Goal: Transaction & Acquisition: Obtain resource

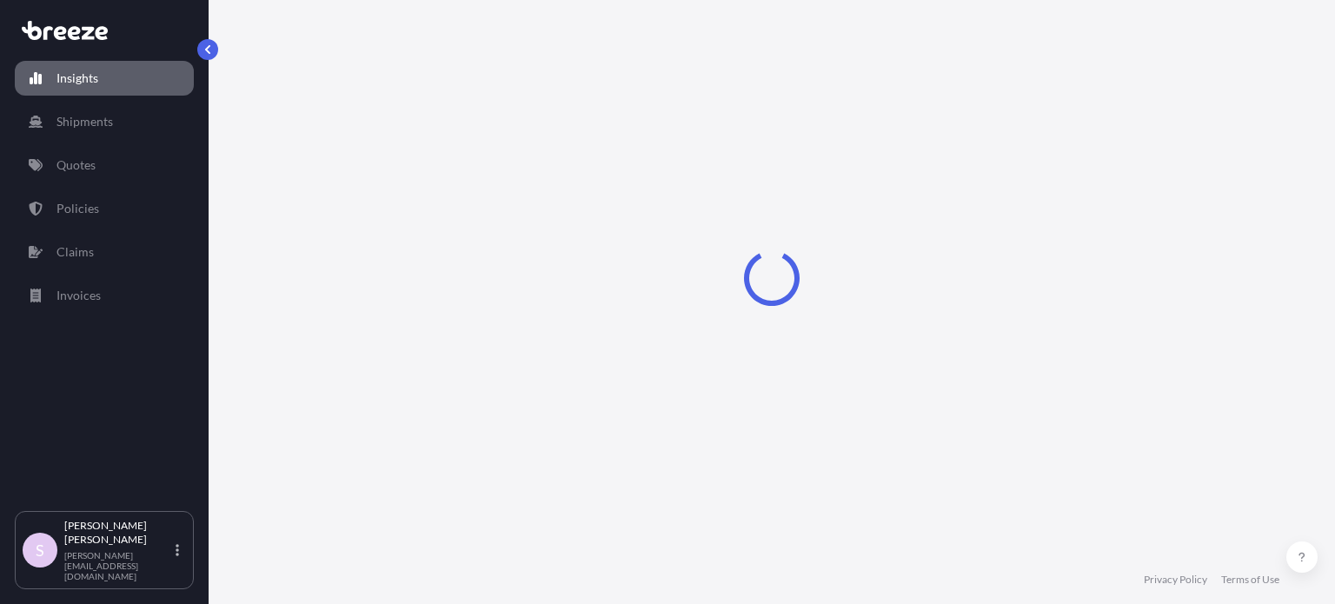
select select "2025"
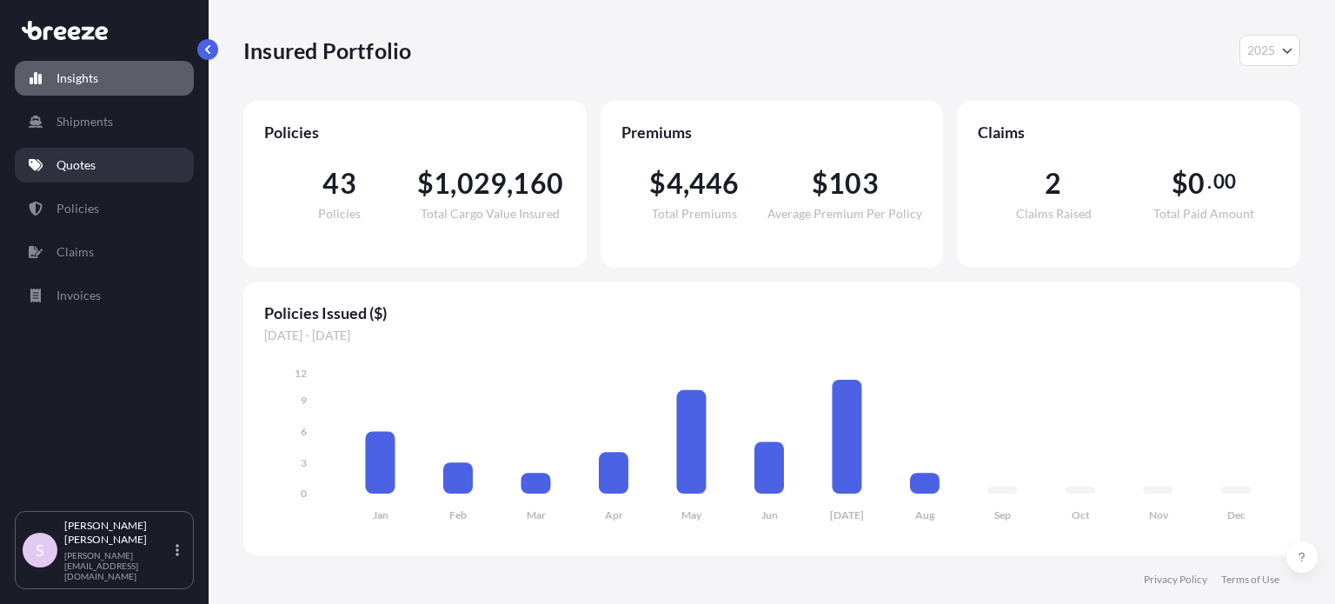
click at [101, 153] on link "Quotes" at bounding box center [104, 165] width 179 height 35
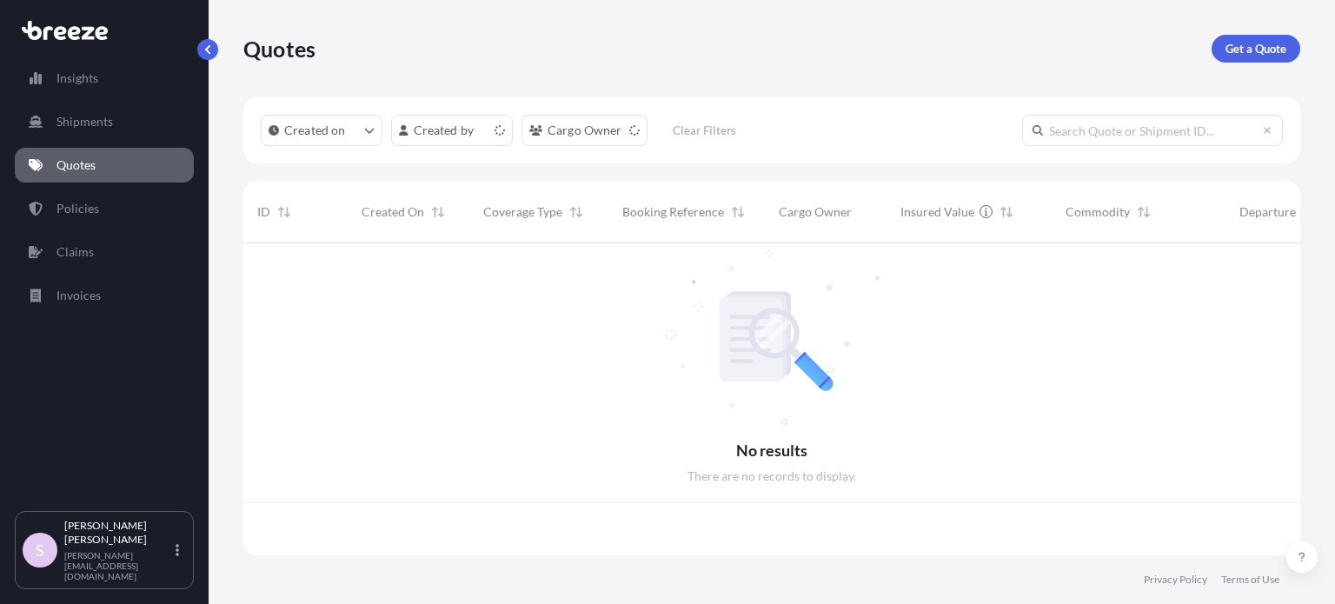
scroll to position [309, 1043]
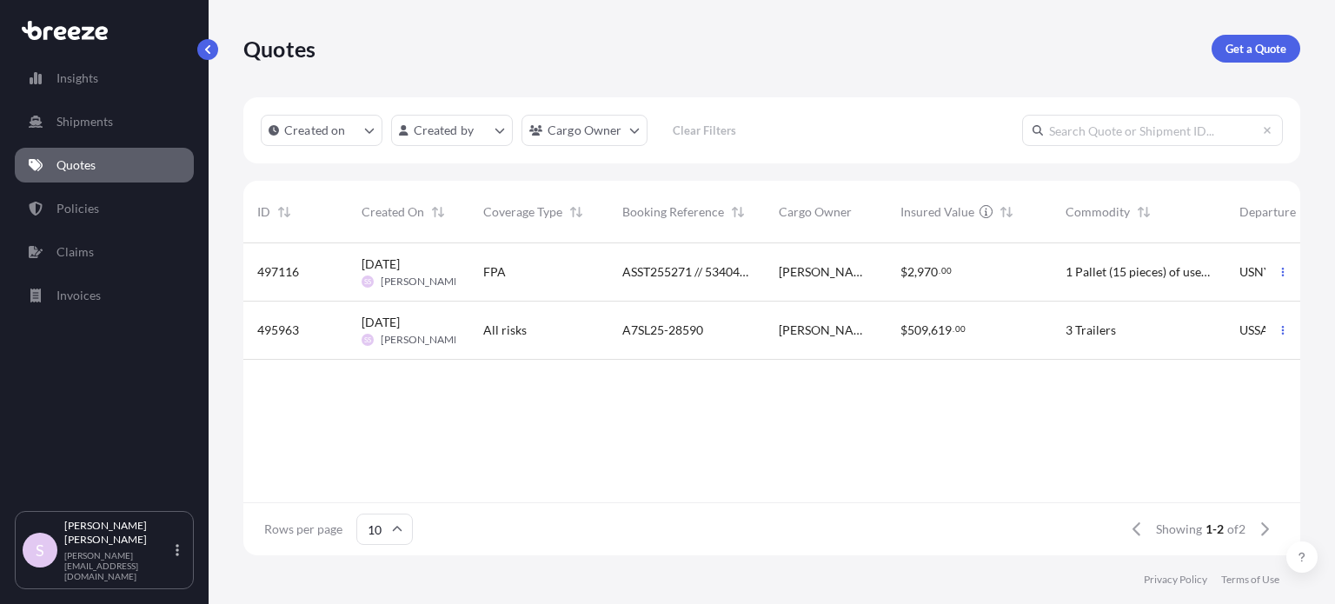
click at [1134, 142] on input "text" at bounding box center [1152, 130] width 261 height 31
paste input "ASST255271"
type input "ASST255271"
click at [815, 278] on span "[PERSON_NAME]" at bounding box center [826, 271] width 94 height 17
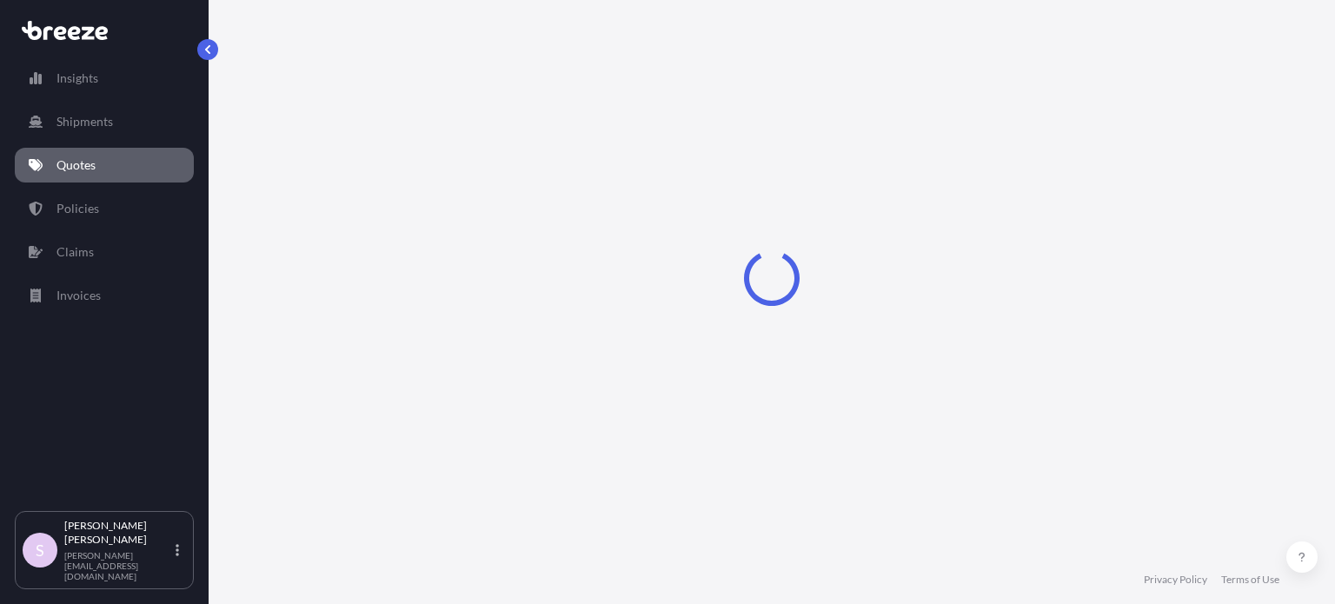
select select "Road"
select select "Sea"
select select "1"
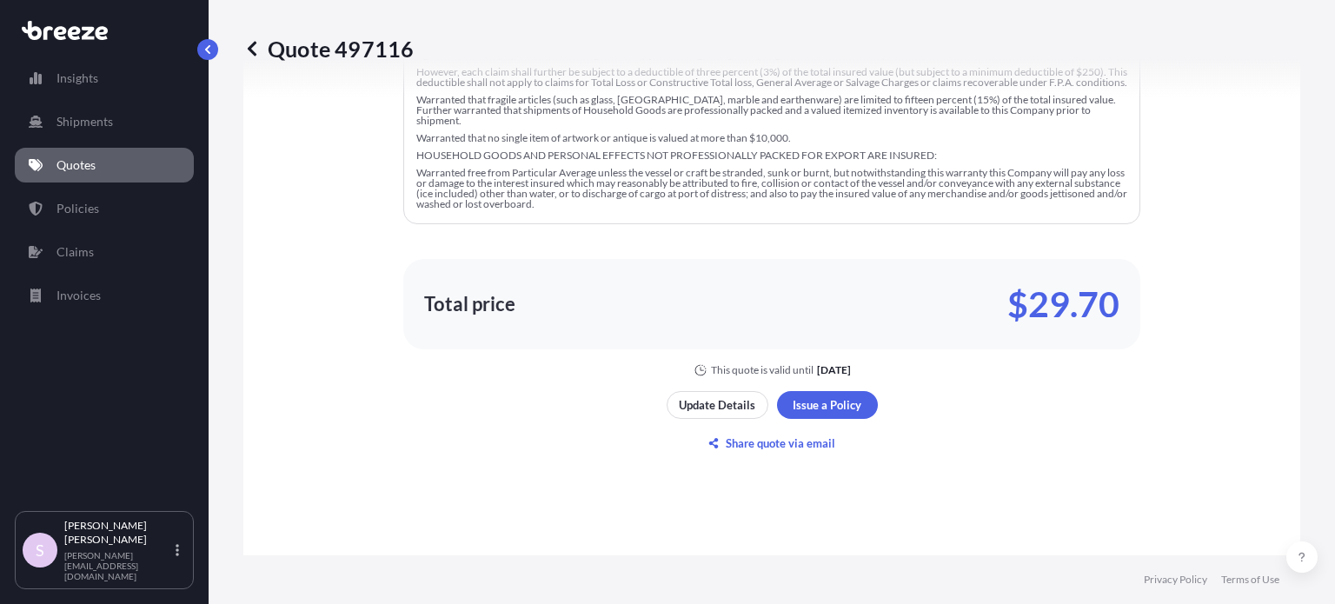
scroll to position [1453, 0]
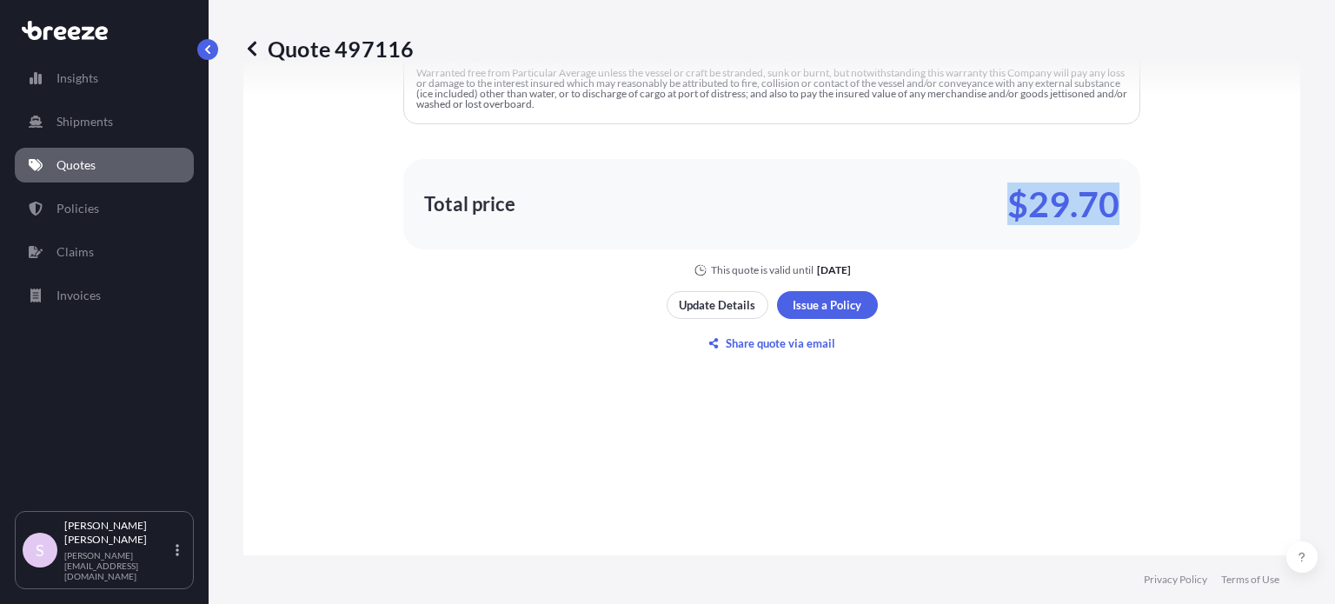
drag, startPoint x: 994, startPoint y: 209, endPoint x: 1120, endPoint y: 212, distance: 126.1
click at [1120, 212] on div "Total price $29.70" at bounding box center [771, 204] width 737 height 90
copy p "$29.70"
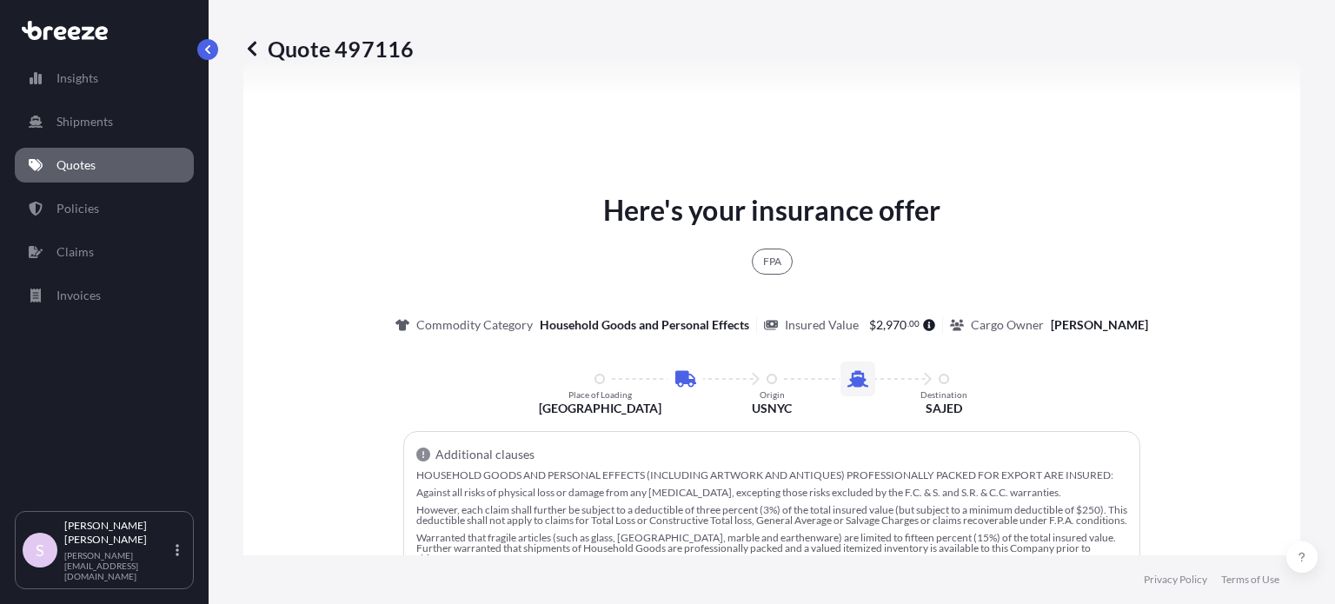
scroll to position [956, 0]
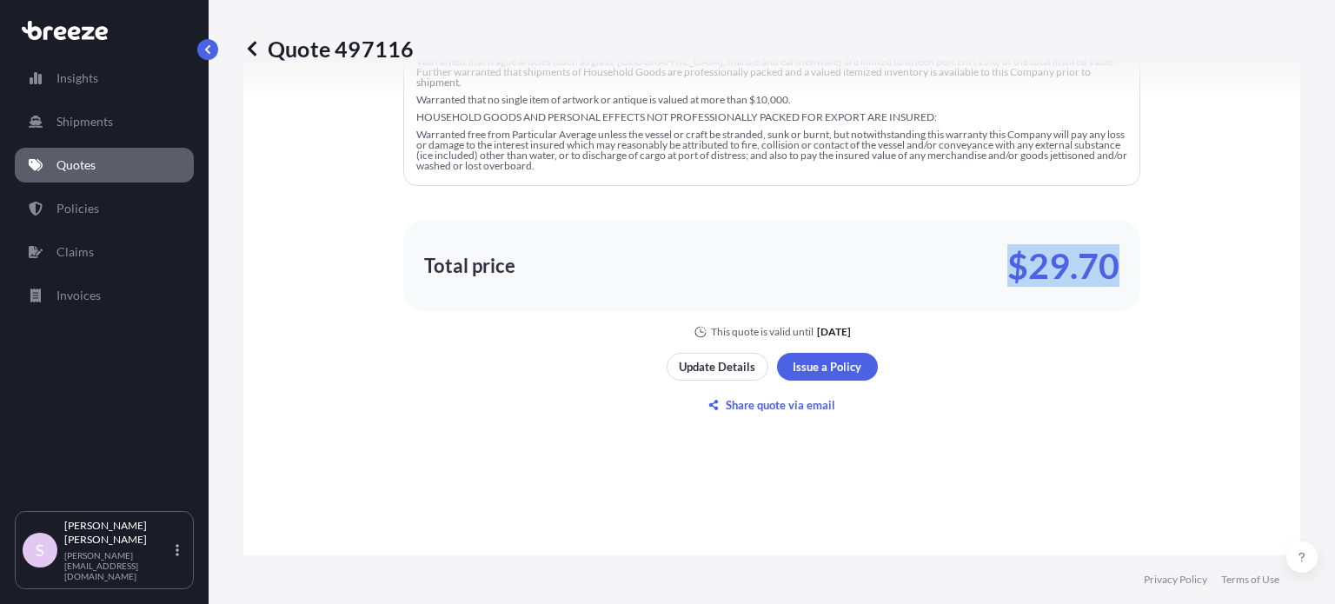
click at [1044, 348] on div "Here's your insurance offer FPA Commodity Category Household Goods and Personal…" at bounding box center [772, 66] width 1008 height 1349
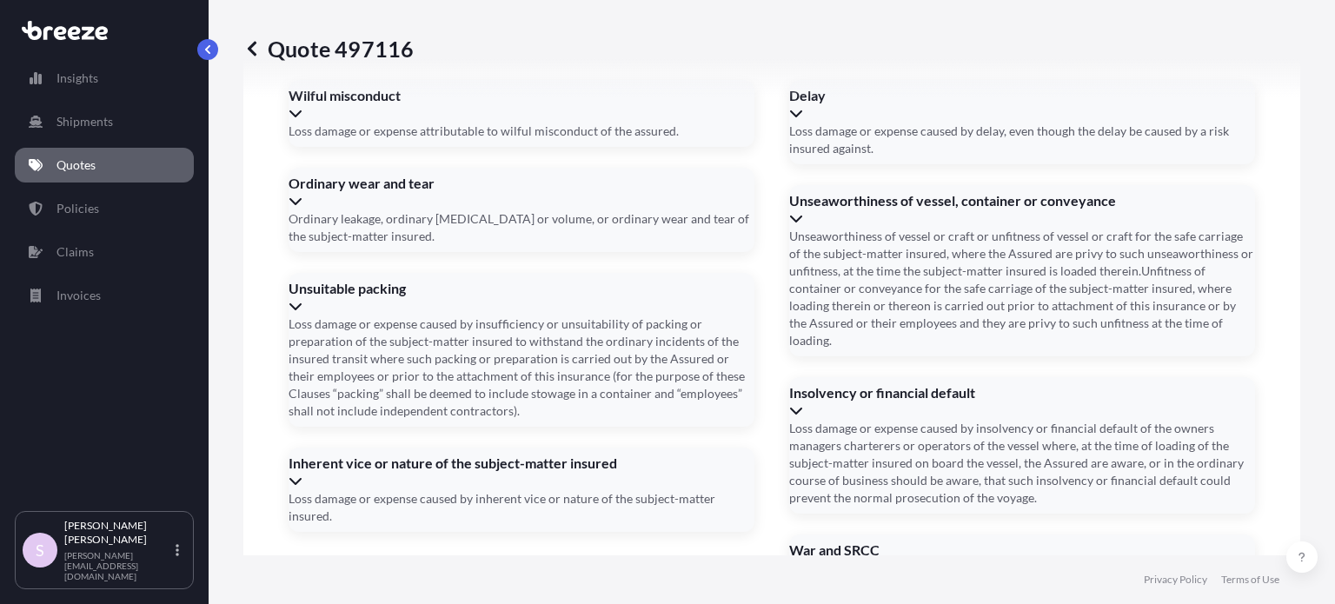
scroll to position [2718, 0]
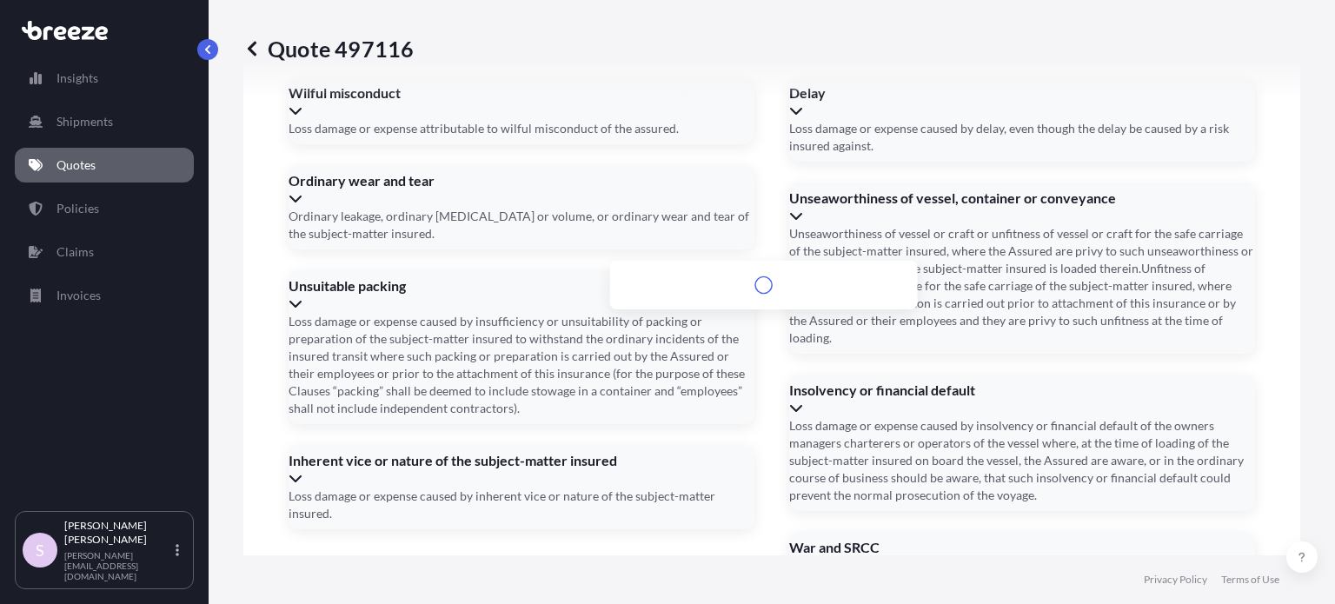
paste input "2030, [STREET_ADDRESS][US_STATE]"
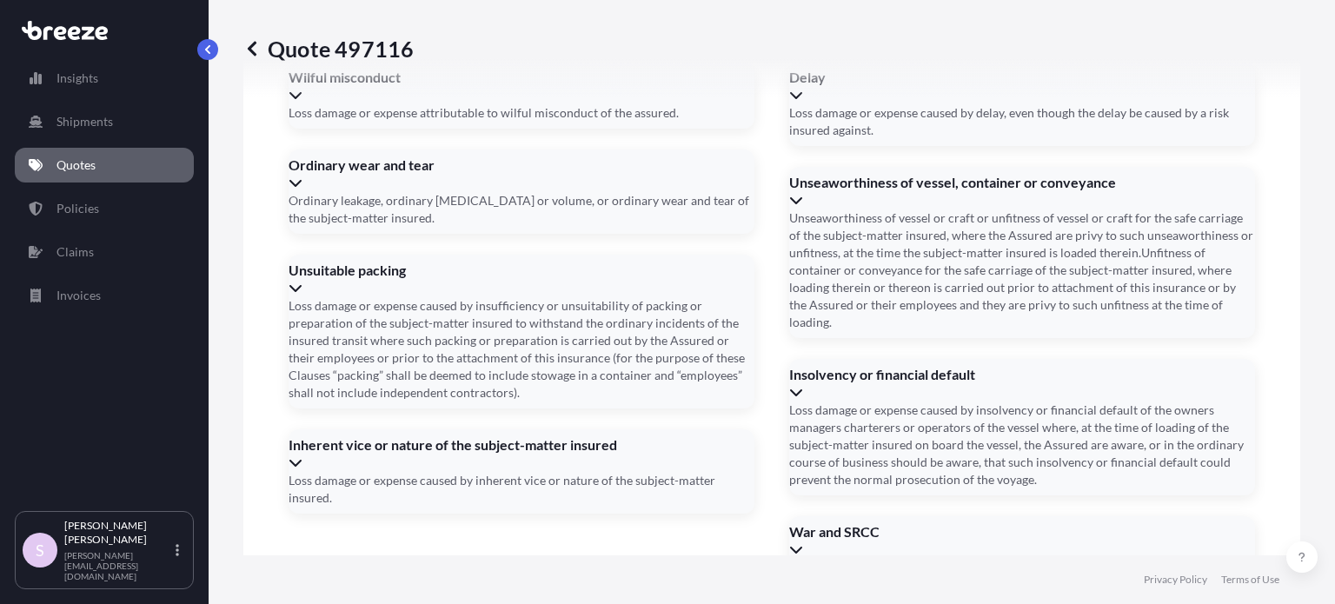
scroll to position [0, 0]
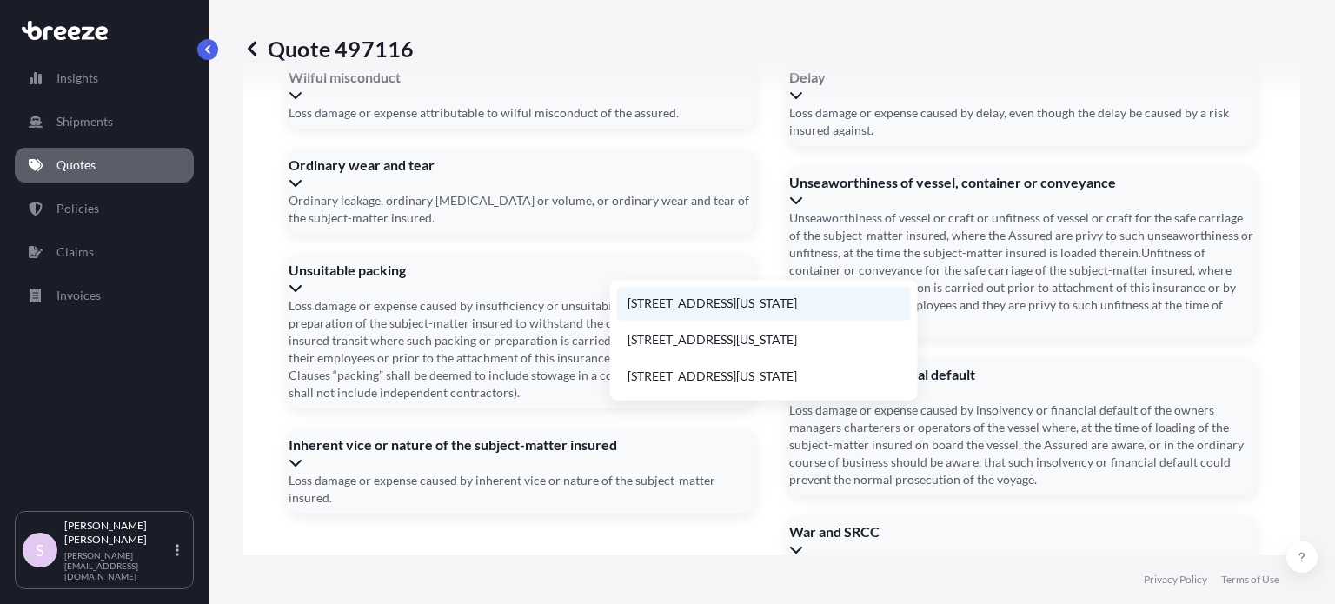
click at [750, 307] on li "[STREET_ADDRESS][US_STATE]" at bounding box center [764, 303] width 294 height 33
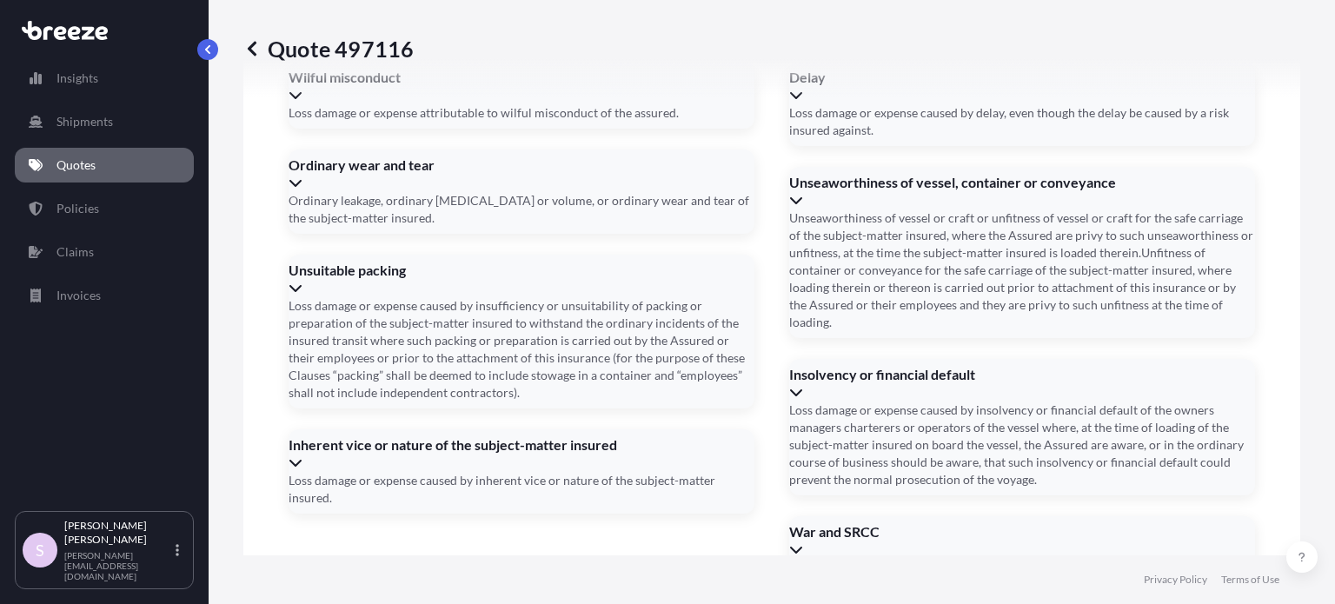
type input "[STREET_ADDRESS]"
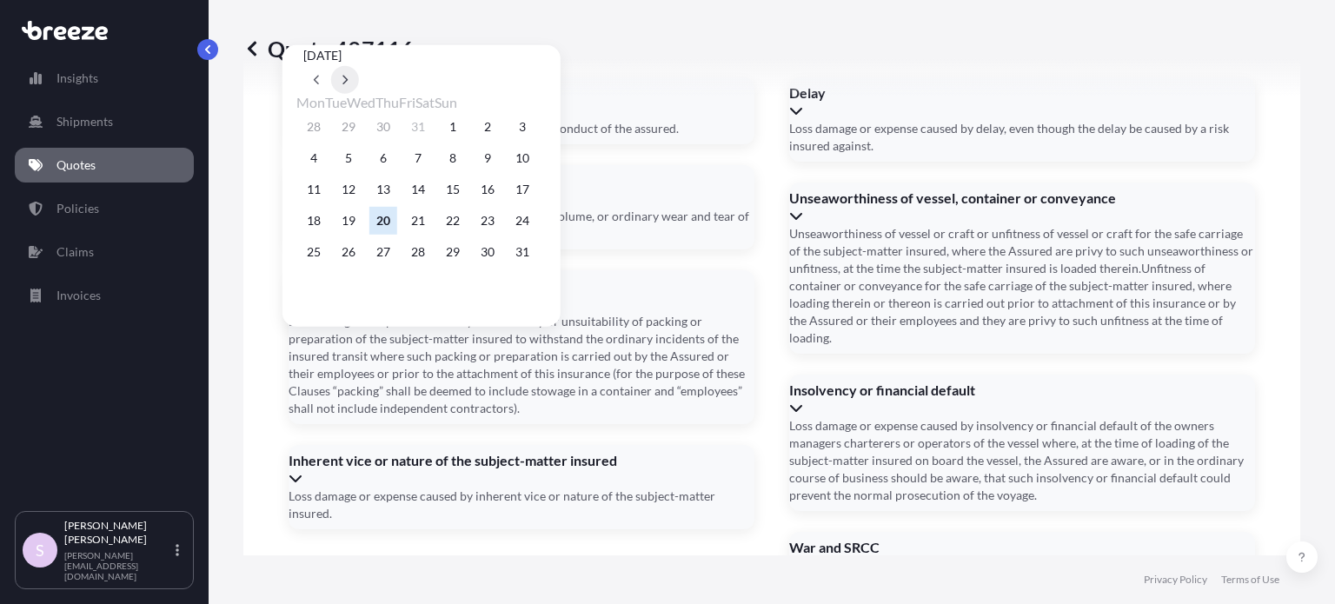
click at [359, 66] on button at bounding box center [345, 80] width 28 height 28
click at [536, 132] on button "7" at bounding box center [523, 127] width 28 height 28
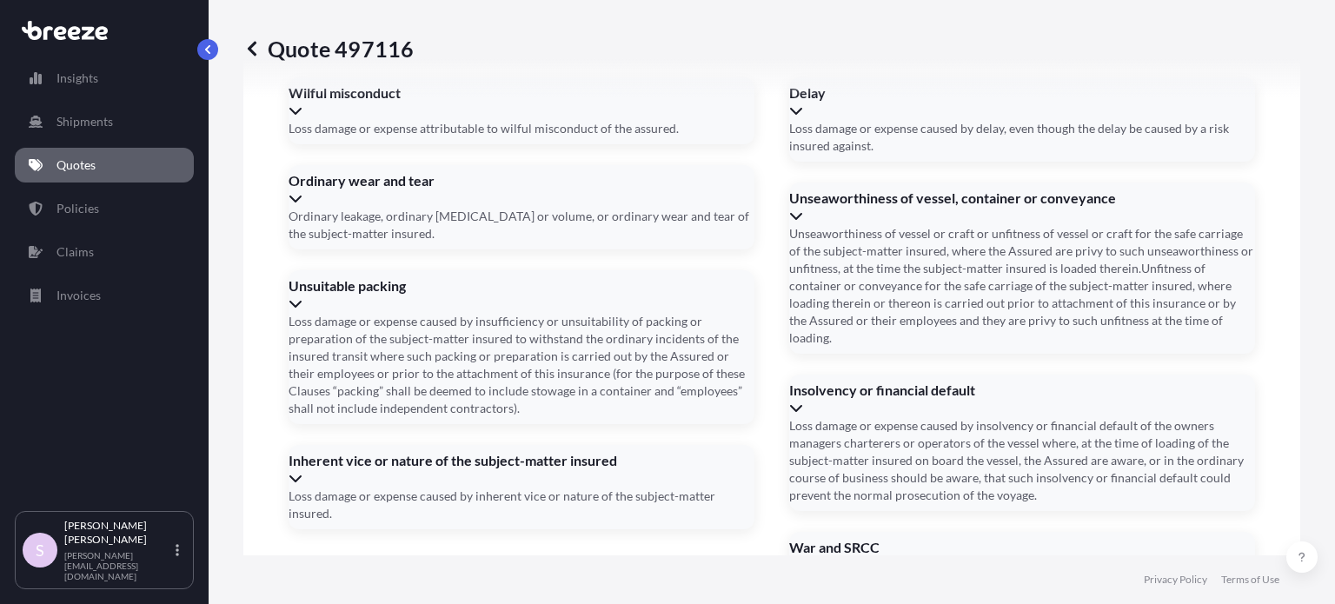
type input "[DATE]"
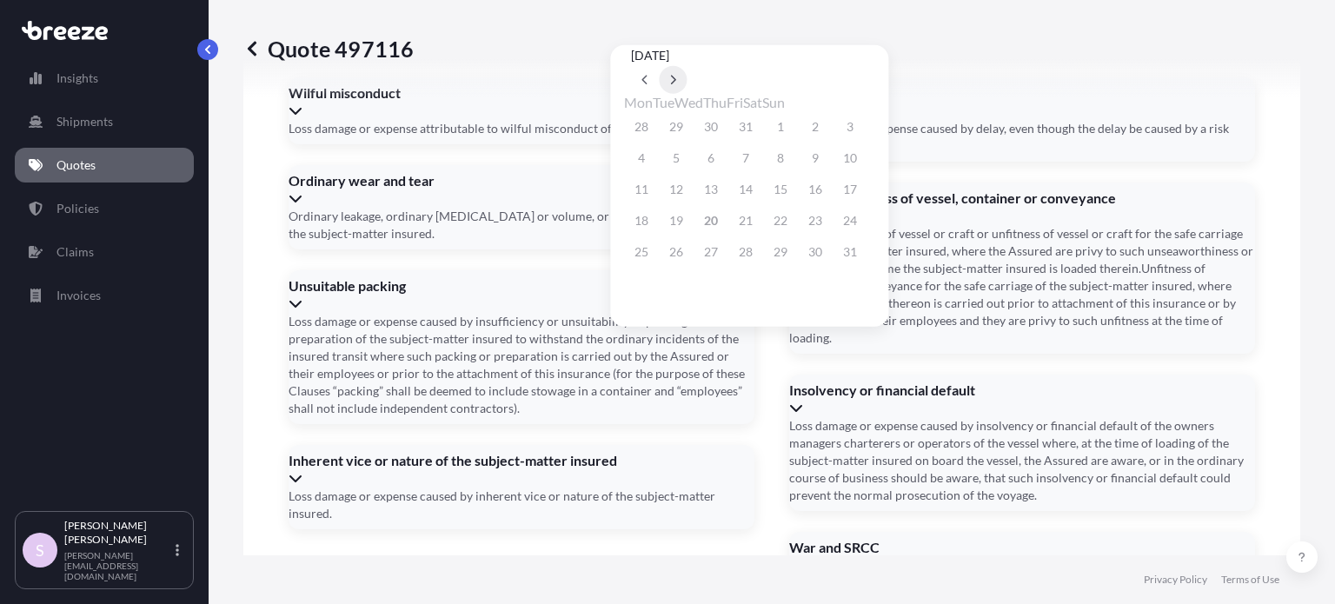
click at [677, 75] on icon at bounding box center [673, 80] width 7 height 10
click at [795, 221] on button "24" at bounding box center [781, 221] width 28 height 28
type input "[DATE]"
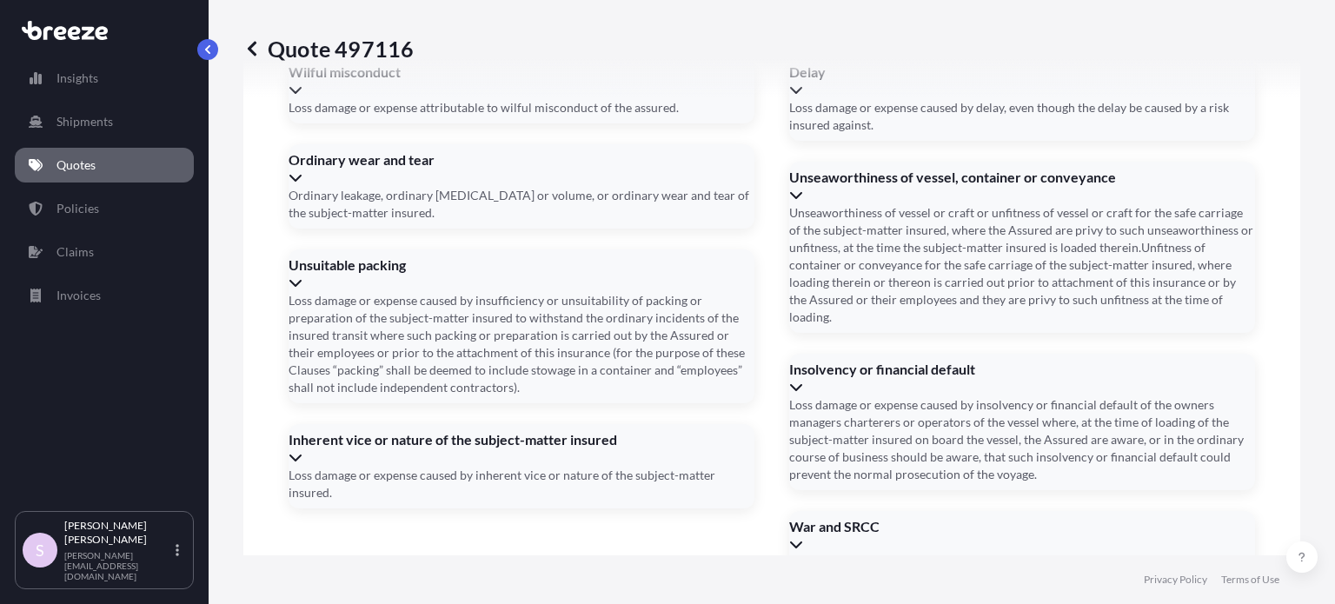
scroll to position [2757, 0]
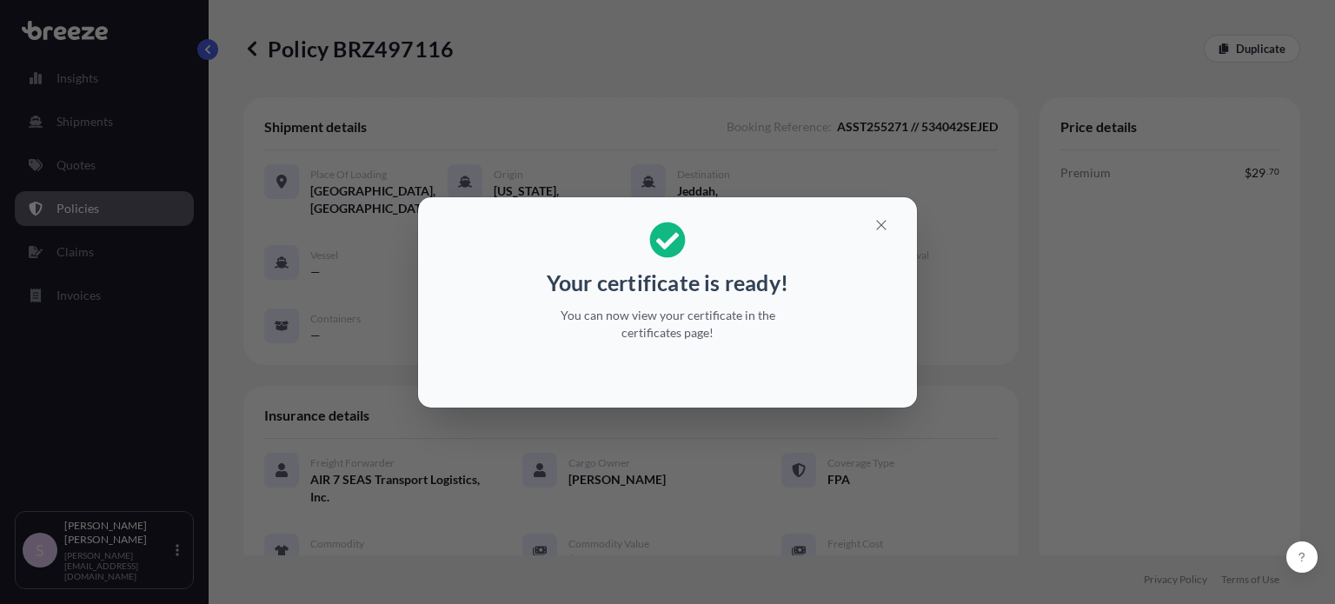
click at [887, 229] on icon "button" at bounding box center [882, 225] width 16 height 16
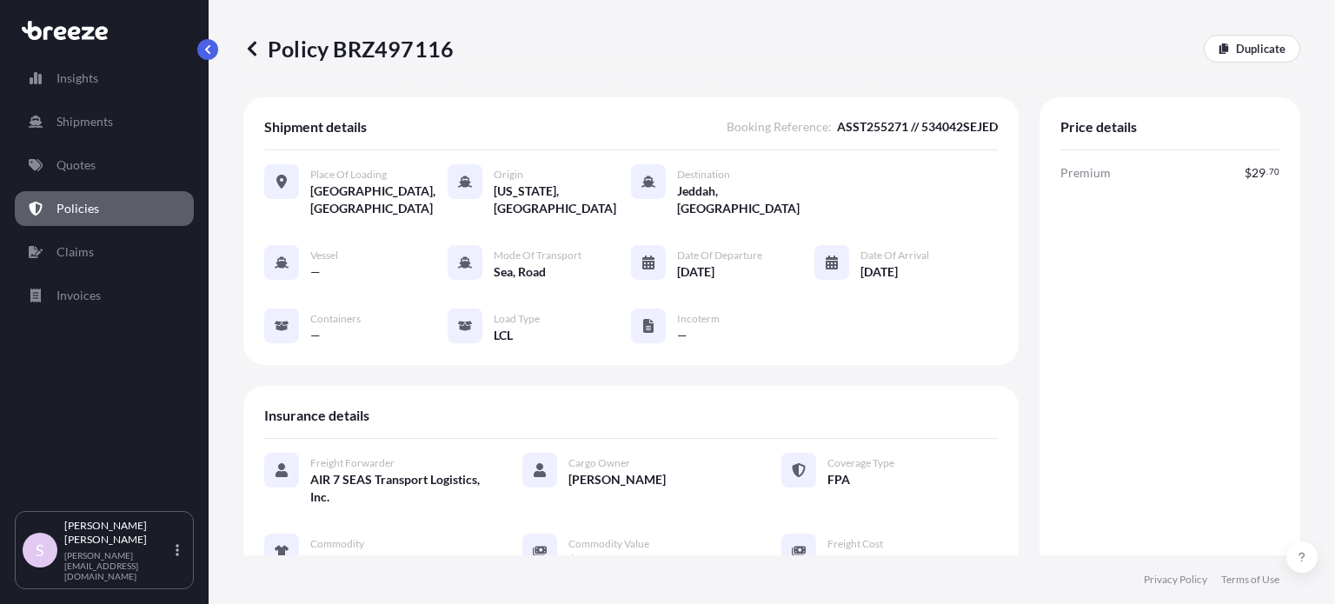
drag, startPoint x: 425, startPoint y: 50, endPoint x: 487, endPoint y: 66, distance: 63.9
click at [469, 50] on div "Policy BRZ497116 Duplicate" at bounding box center [771, 49] width 1057 height 28
drag, startPoint x: 448, startPoint y: 43, endPoint x: 420, endPoint y: 43, distance: 27.8
click at [420, 43] on div "Policy BRZ497116 Duplicate" at bounding box center [771, 49] width 1057 height 28
click at [421, 43] on p "Policy BRZ497116" at bounding box center [348, 49] width 210 height 28
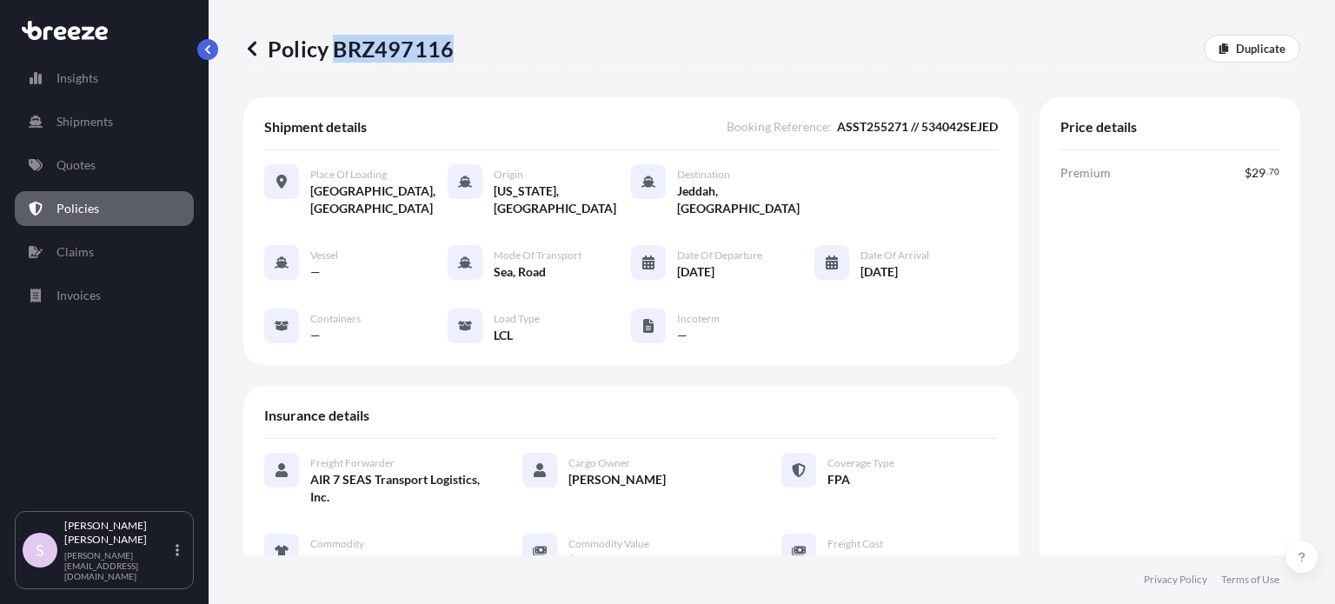
click at [421, 43] on p "Policy BRZ497116" at bounding box center [348, 49] width 210 height 28
drag, startPoint x: 266, startPoint y: 37, endPoint x: 451, endPoint y: 44, distance: 185.3
click at [451, 44] on p "Policy BRZ497116" at bounding box center [348, 49] width 210 height 28
copy p "Policy BRZ497116"
drag, startPoint x: 449, startPoint y: 45, endPoint x: 270, endPoint y: 43, distance: 178.2
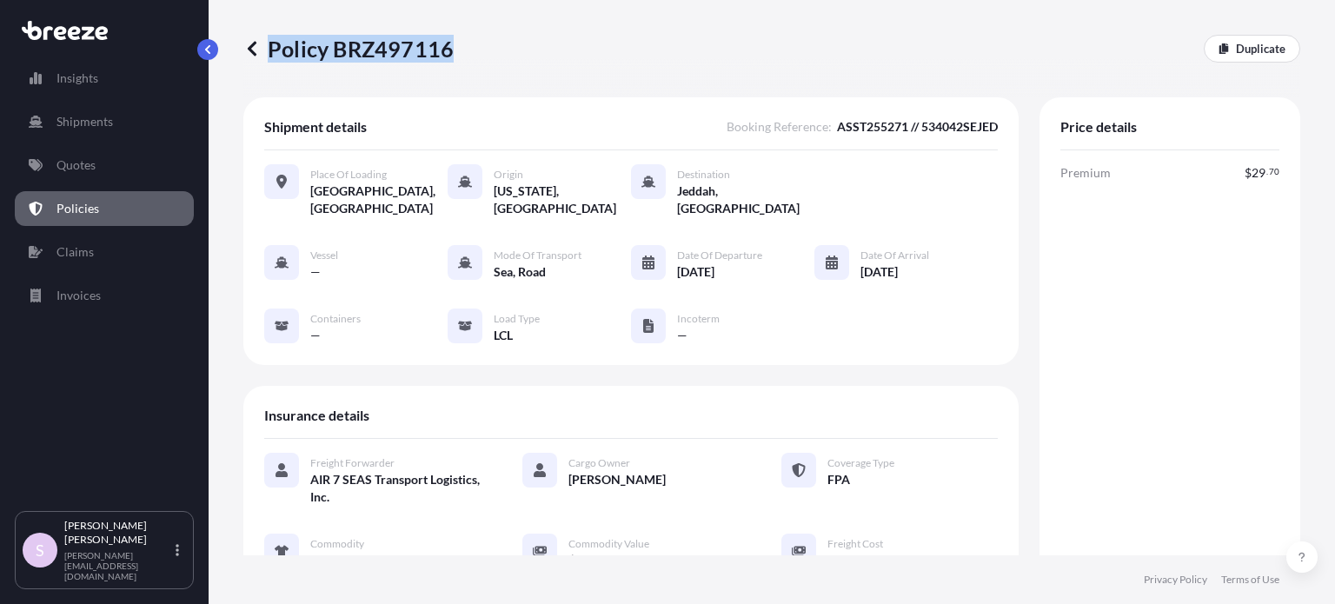
click at [270, 43] on p "Policy BRZ497116" at bounding box center [348, 49] width 210 height 28
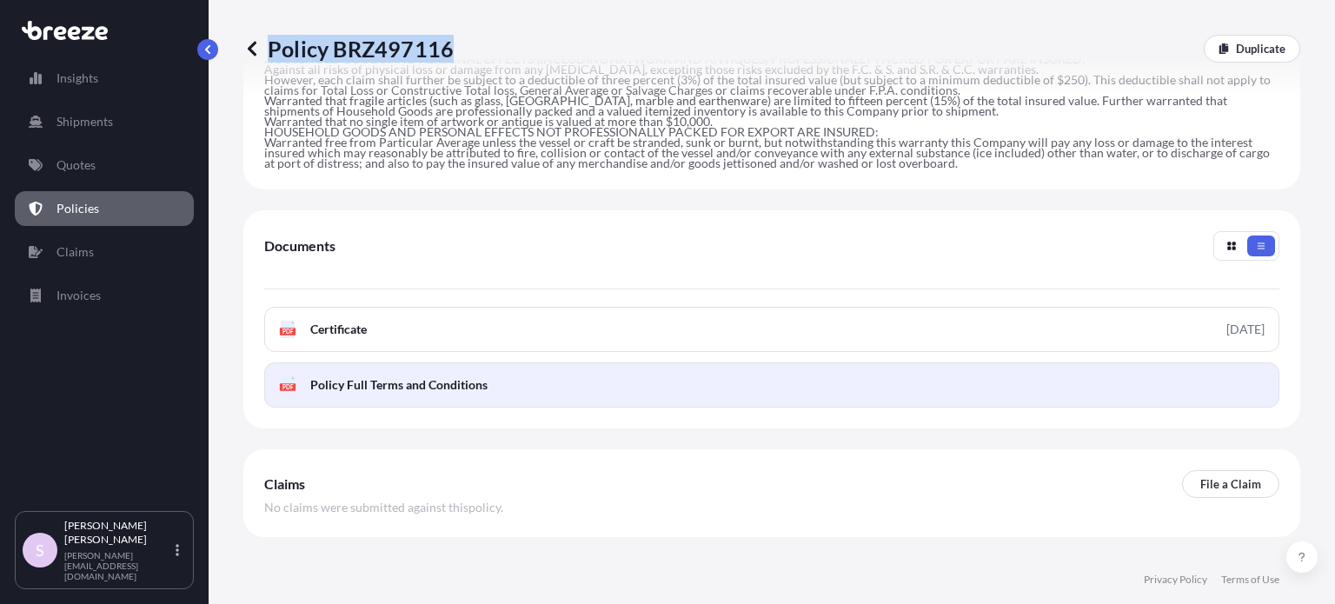
scroll to position [761, 0]
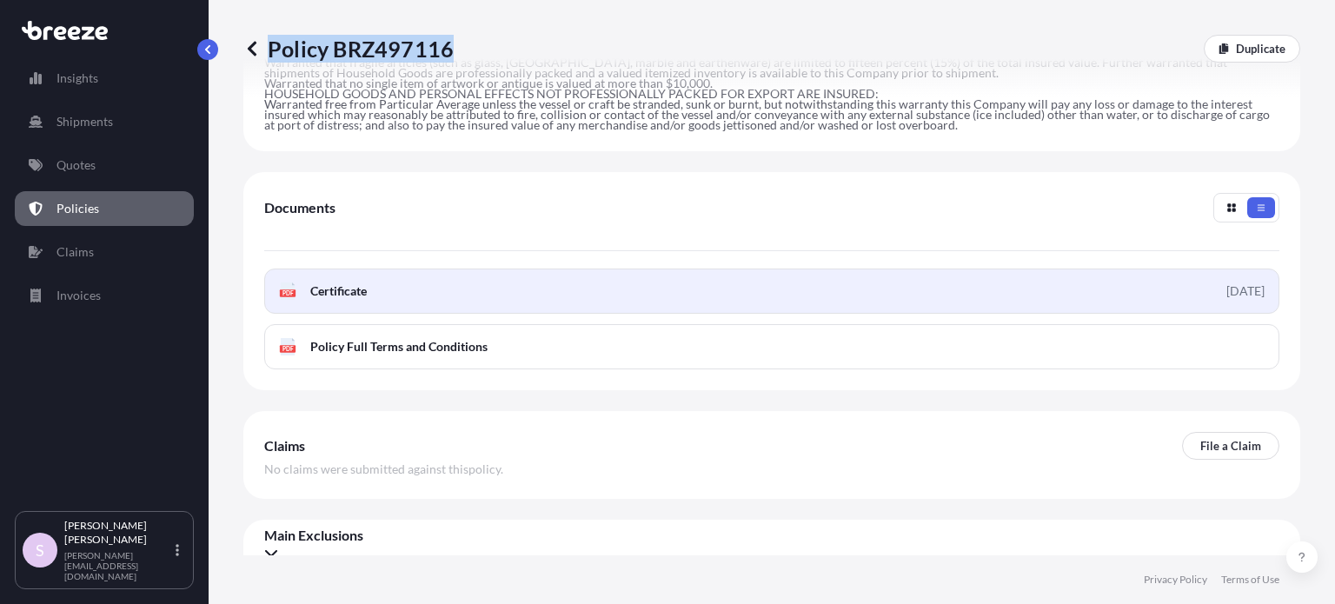
click at [455, 269] on link "PDF Certificate [DATE]" at bounding box center [771, 291] width 1015 height 45
